Goal: Contribute content: Contribute content

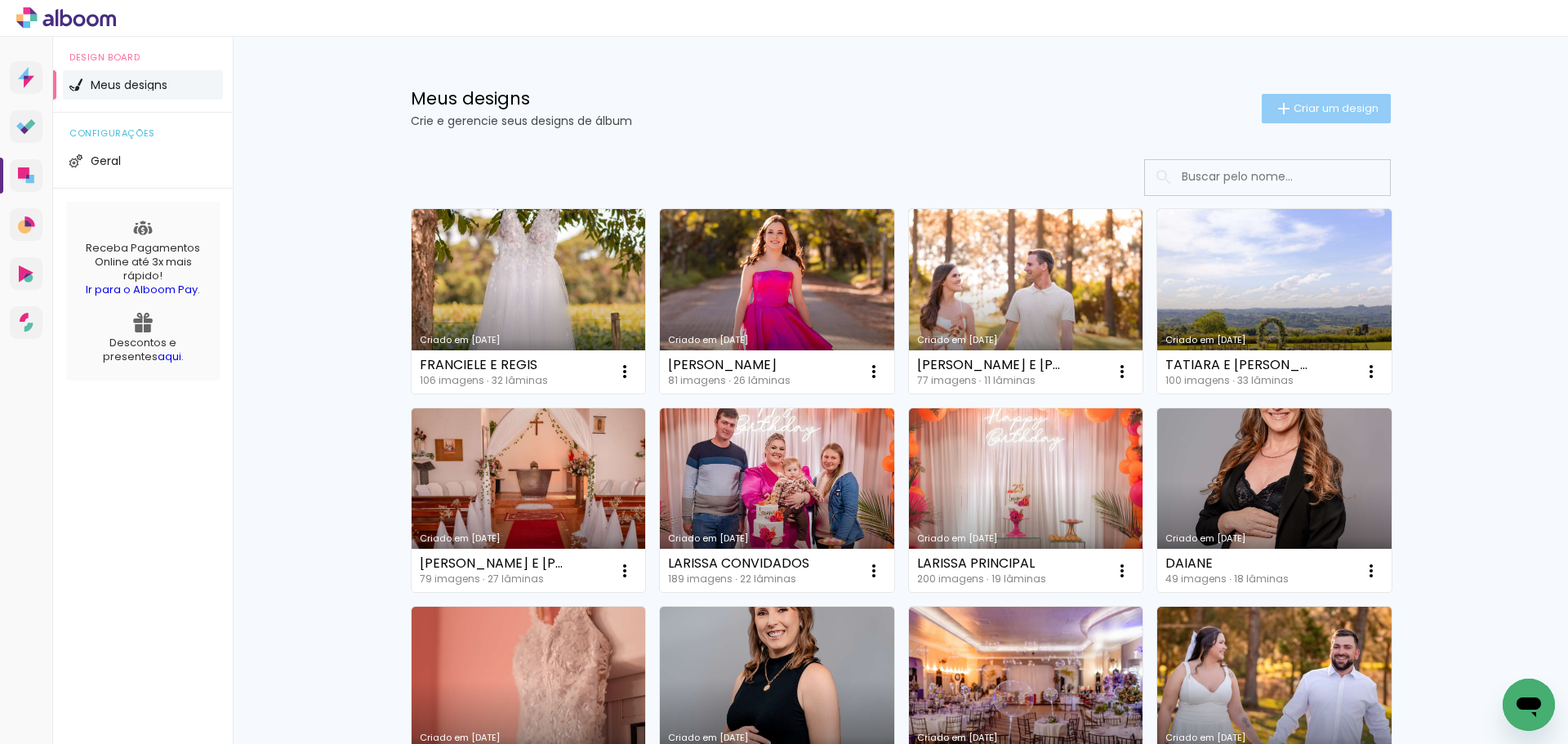
click at [1288, 117] on paper-button "Criar um design" at bounding box center [1325, 109] width 129 height 30
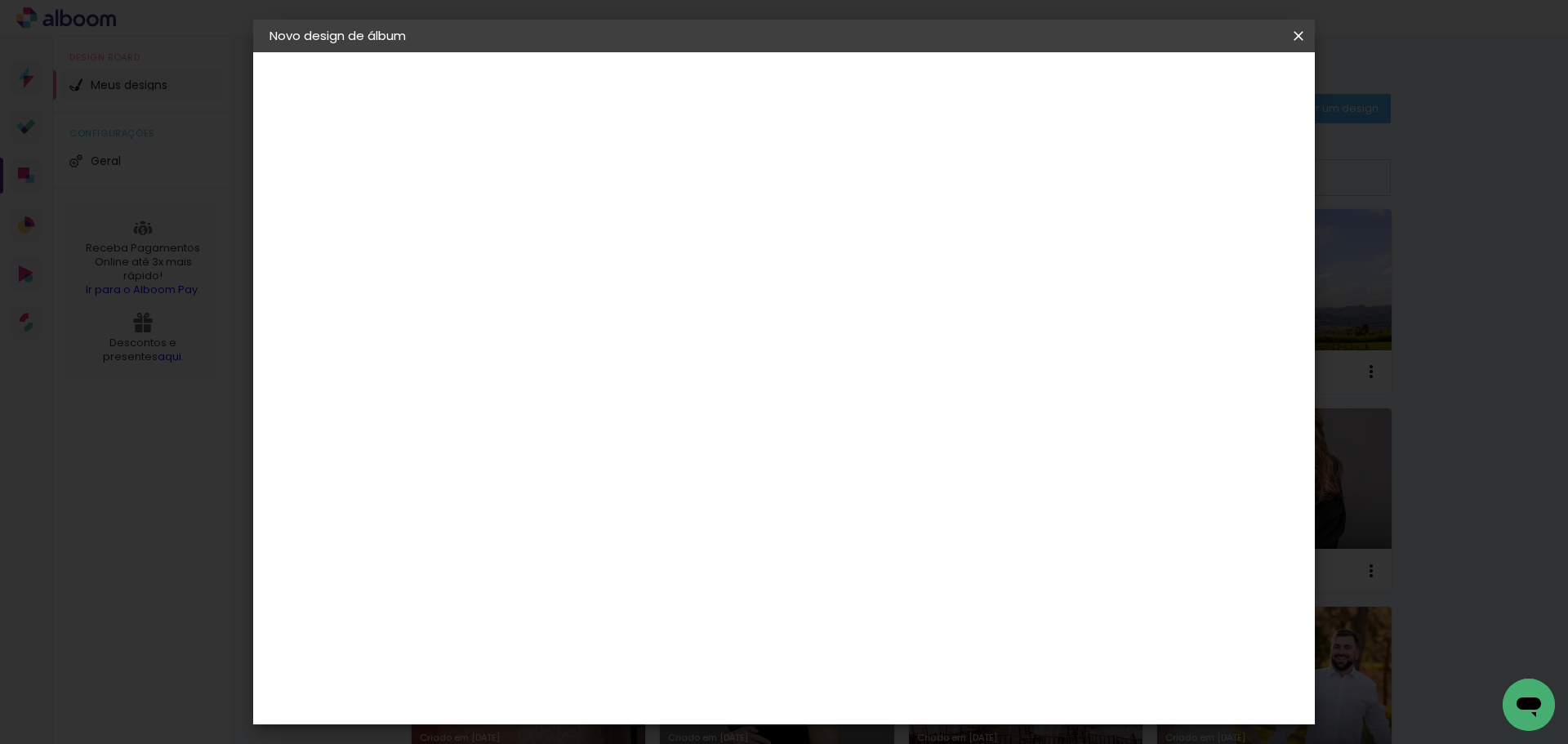
click at [536, 219] on input at bounding box center [536, 219] width 0 height 26
type input "ESTELA E RENAN"
type paper-input "ESTELA E RENAN"
click at [704, 86] on paper-button "Avançar" at bounding box center [664, 87] width 80 height 28
click at [644, 281] on paper-input-container at bounding box center [578, 261] width 177 height 37
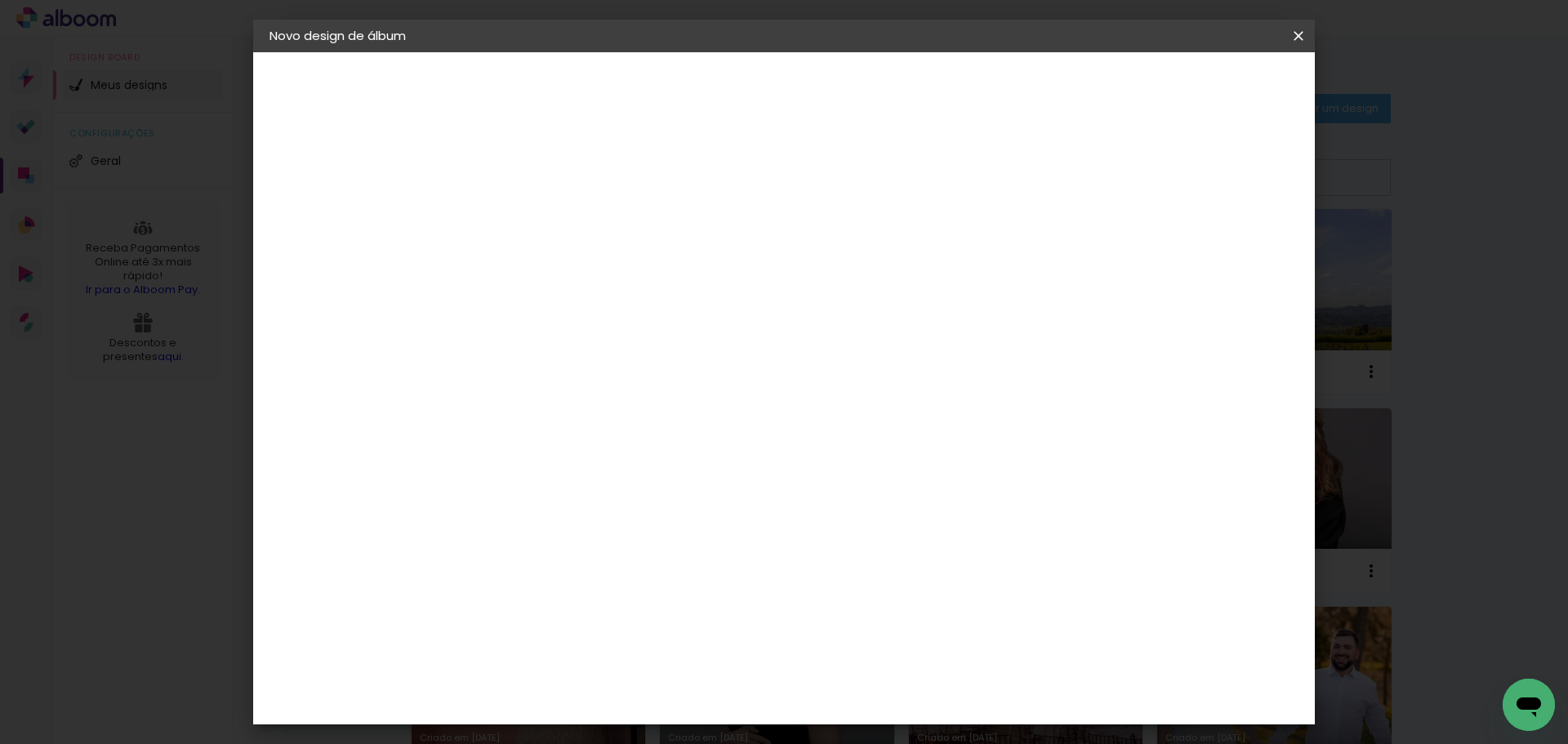
type input "SCH"
type paper-input "SCH"
click at [588, 372] on div "Schlosser" at bounding box center [556, 369] width 62 height 13
click at [799, 75] on paper-button "Avançar" at bounding box center [758, 87] width 80 height 28
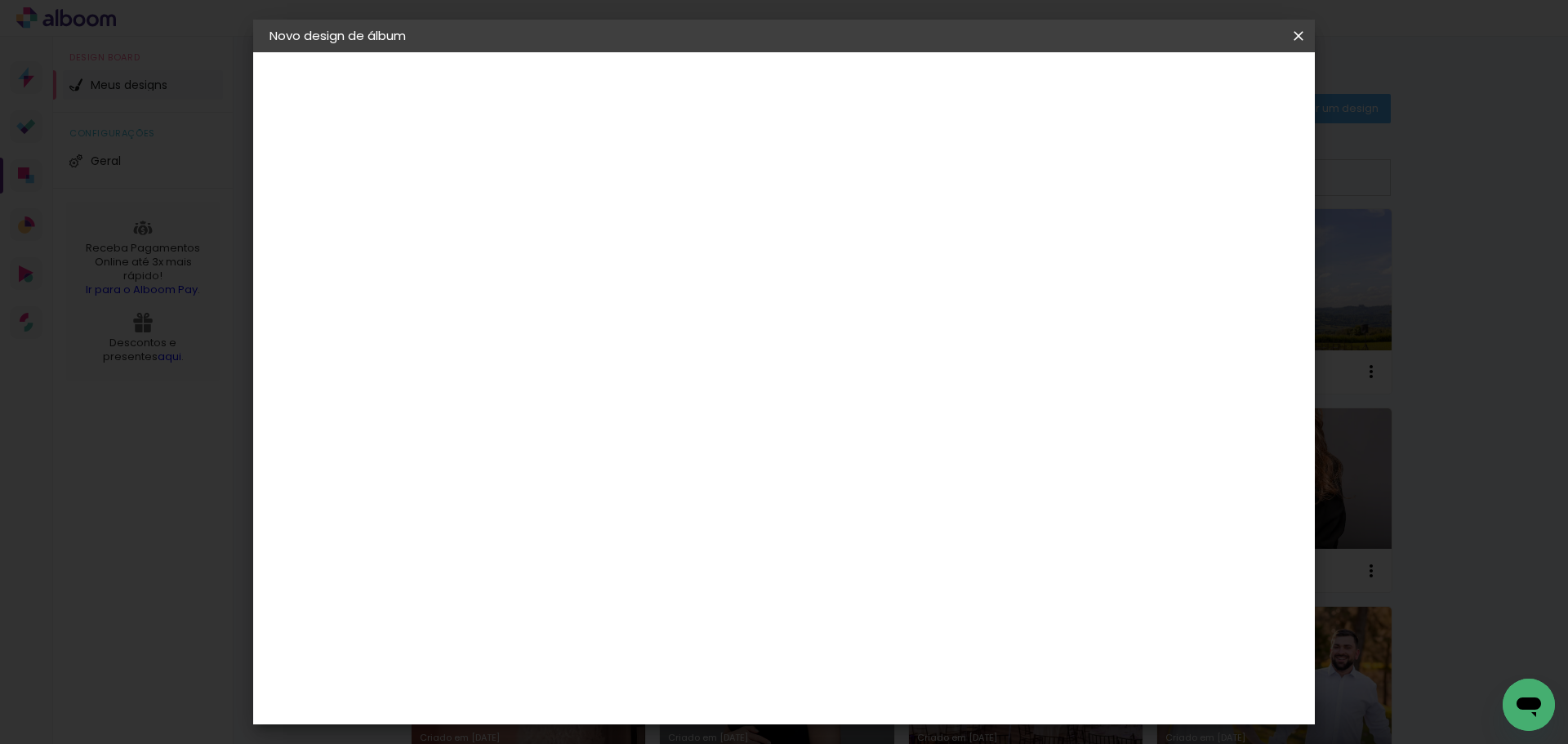
click at [0, 0] on slot "Avançar" at bounding box center [0, 0] width 0 height 0
click at [1196, 83] on span "Iniciar design" at bounding box center [1158, 87] width 74 height 12
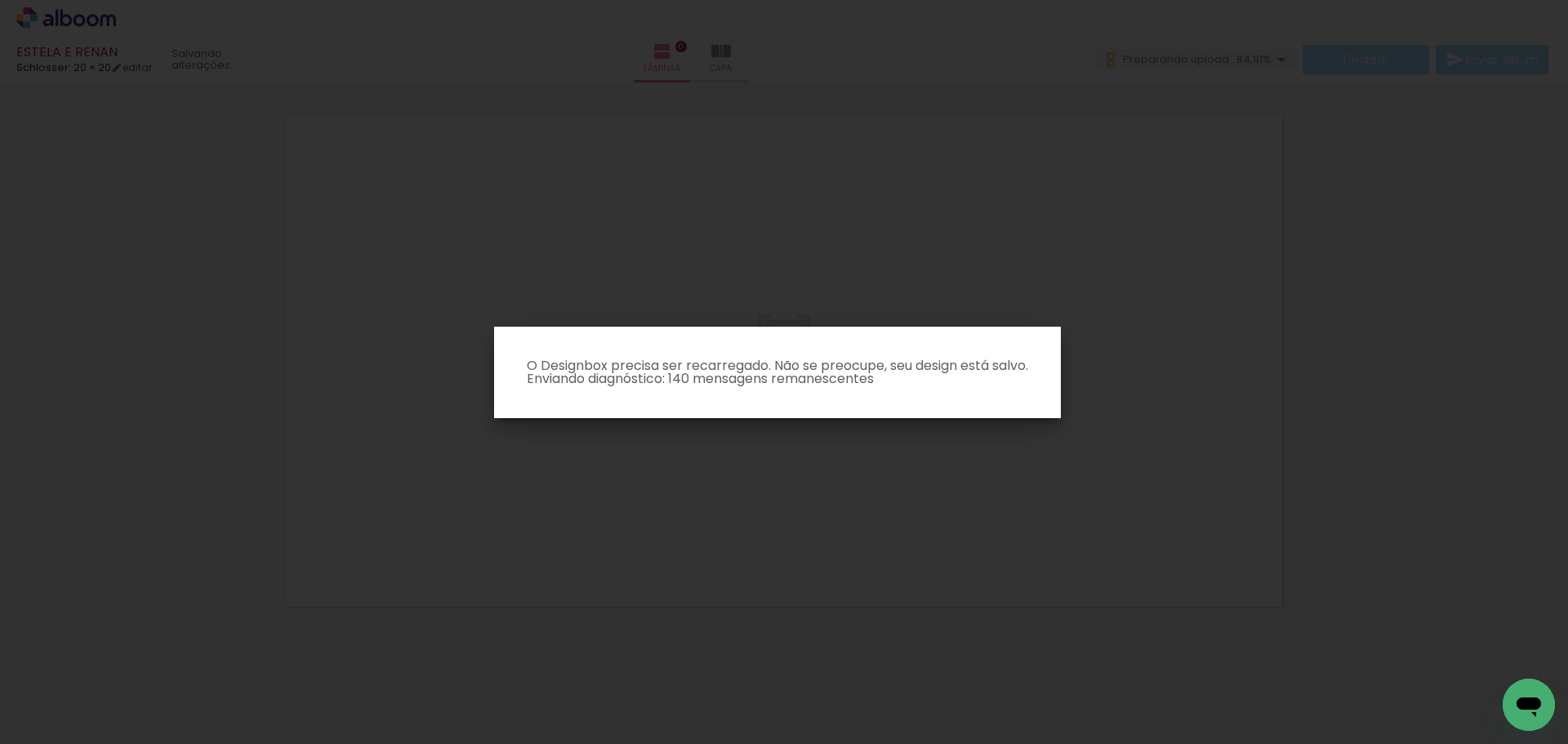
click at [1172, 259] on iron-overlay-backdrop at bounding box center [784, 372] width 1568 height 744
click at [1198, 263] on iron-overlay-backdrop at bounding box center [784, 372] width 1568 height 744
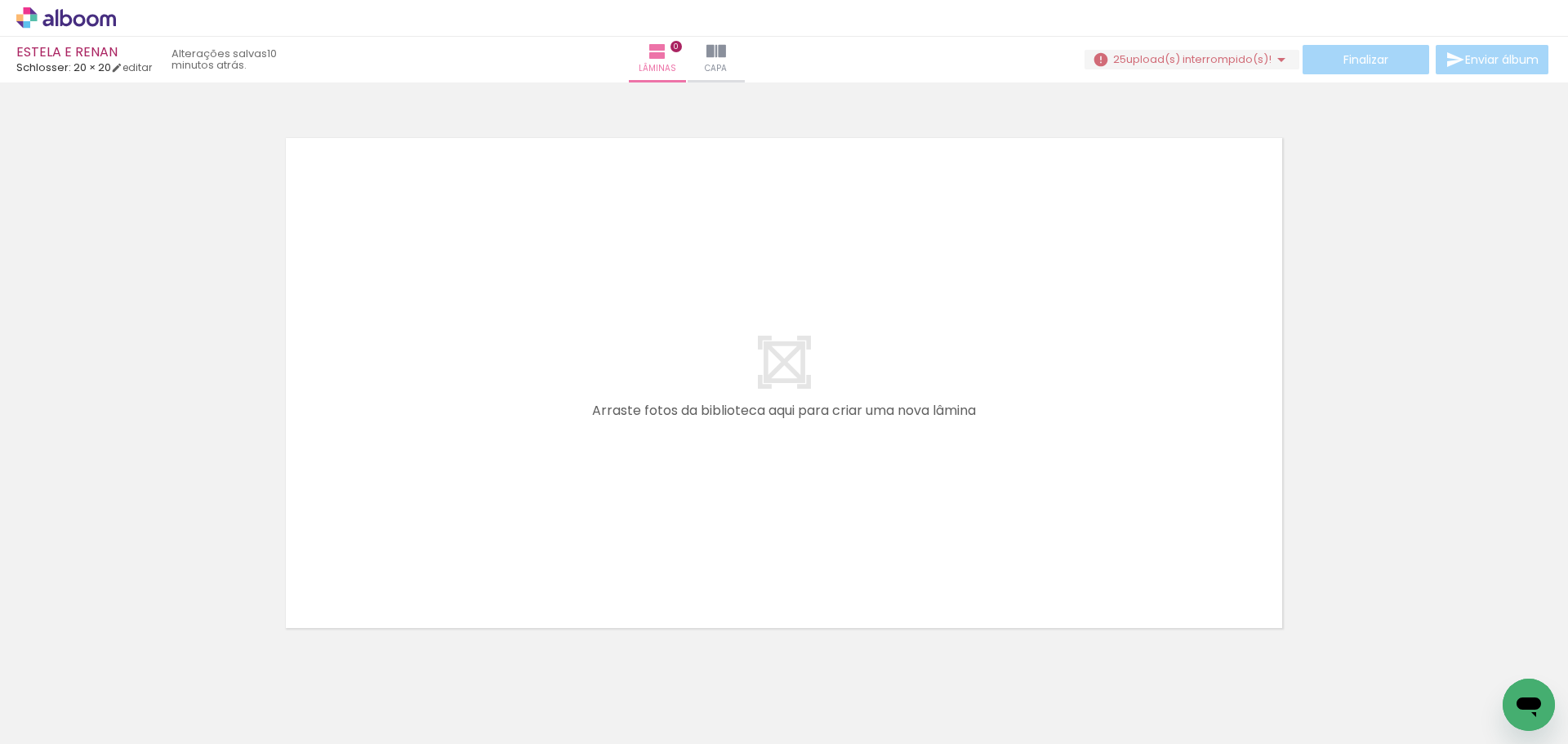
click at [1271, 49] on iron-icon at bounding box center [1281, 59] width 20 height 20
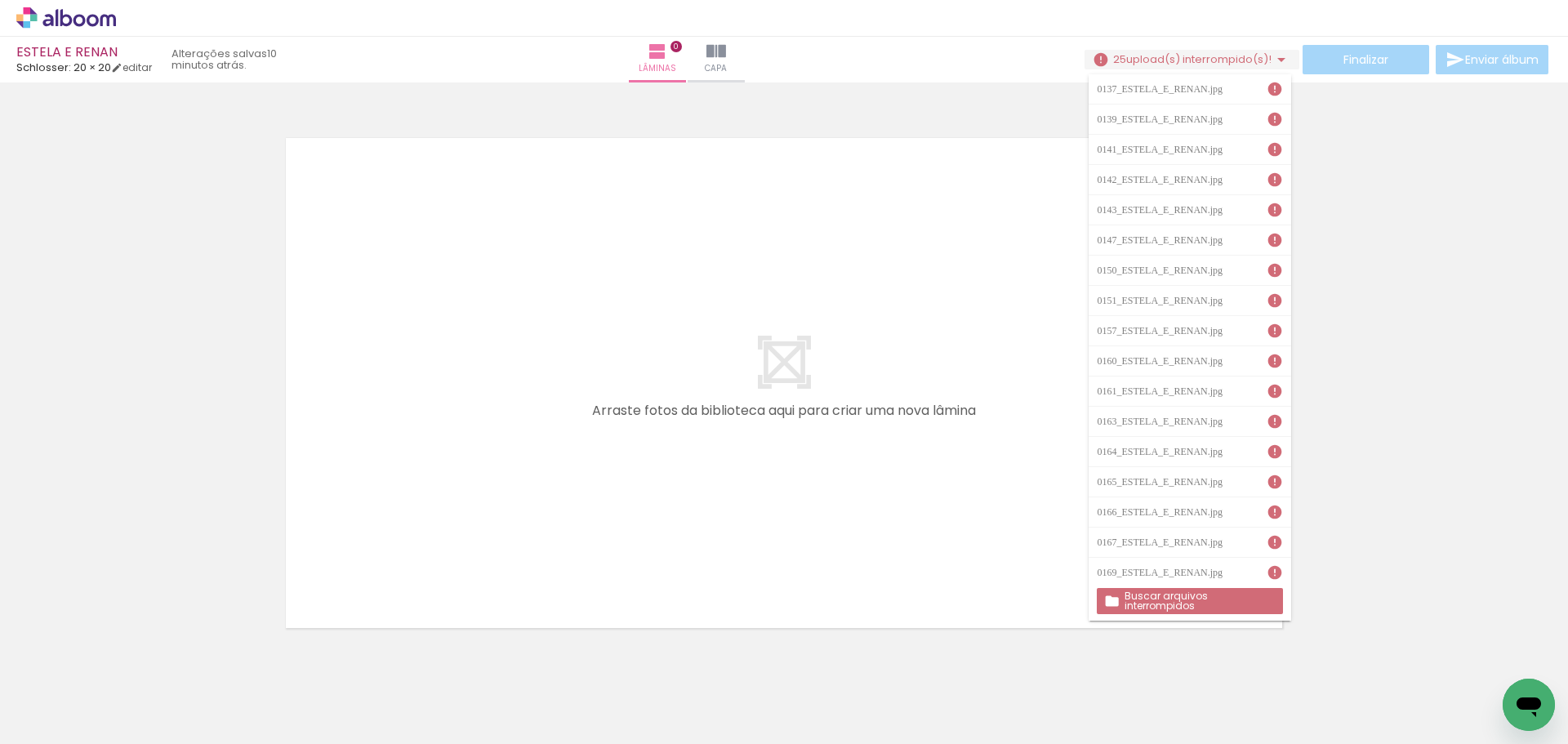
click at [0, 0] on slot "Buscar arquivos interrompidos" at bounding box center [0, 0] width 0 height 0
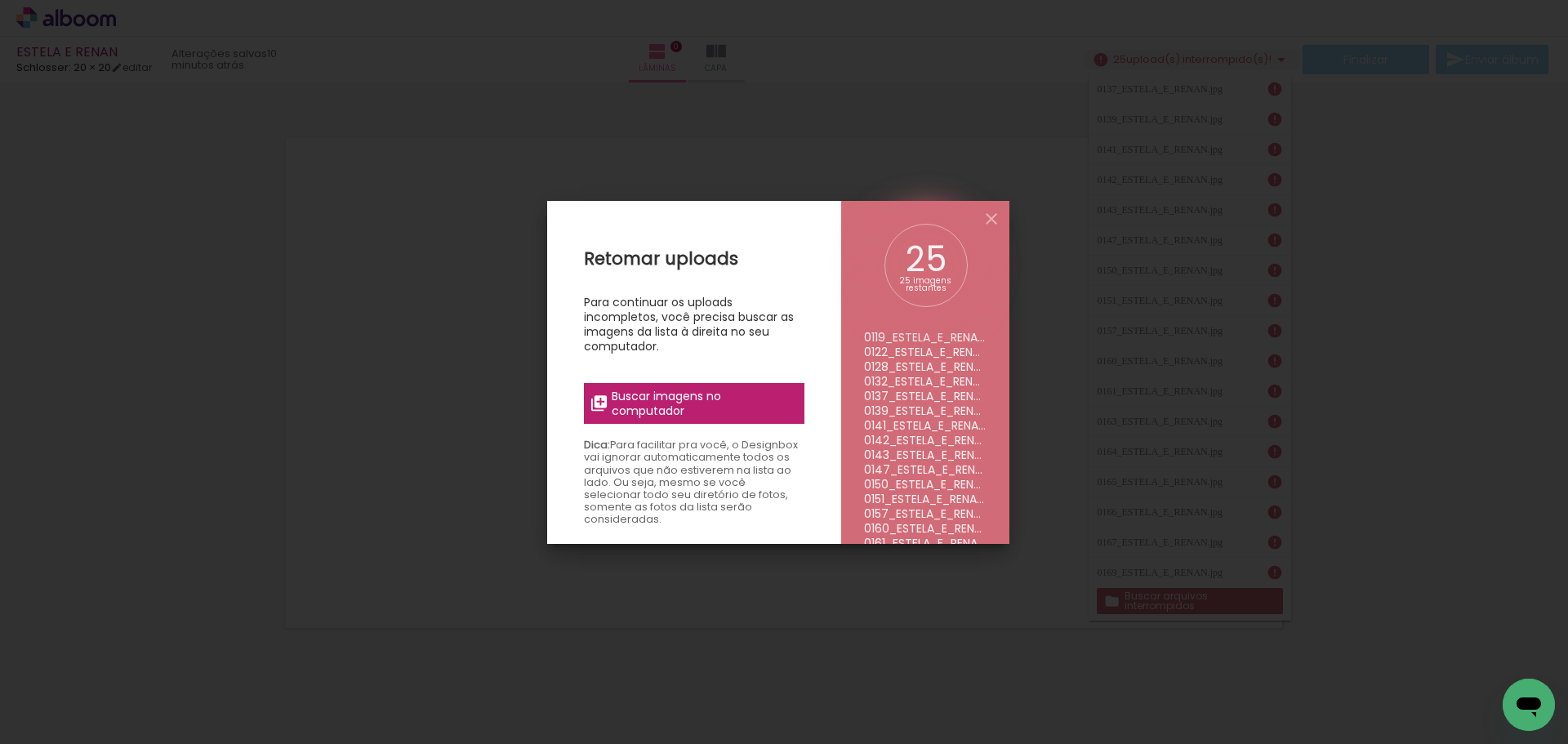
click at [776, 403] on span "Buscar imagens no computador" at bounding box center [702, 404] width 182 height 30
click at [0, 0] on input "file" at bounding box center [0, 0] width 0 height 0
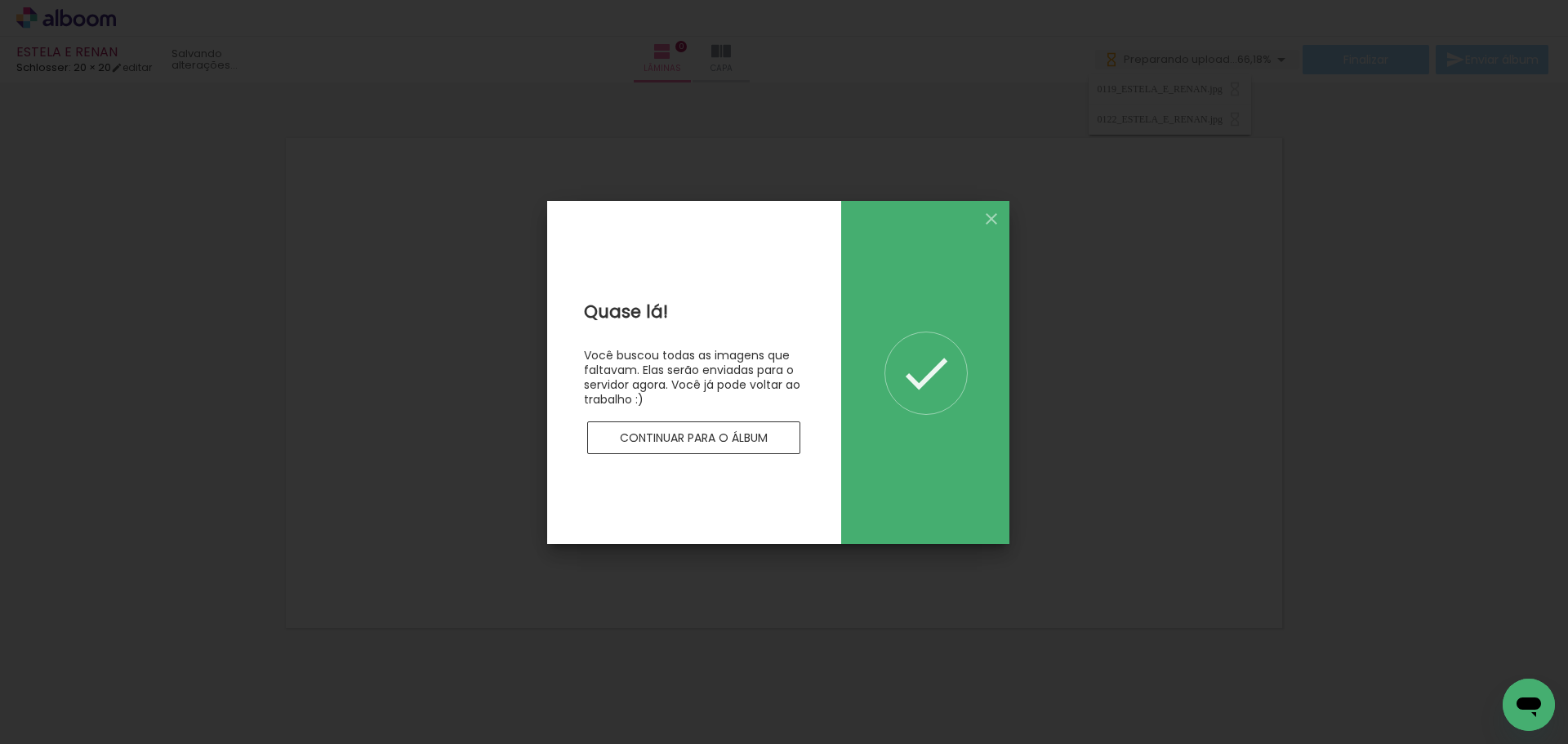
click at [0, 0] on slot "Continuar para o álbum" at bounding box center [0, 0] width 0 height 0
